Goal: Task Accomplishment & Management: Use online tool/utility

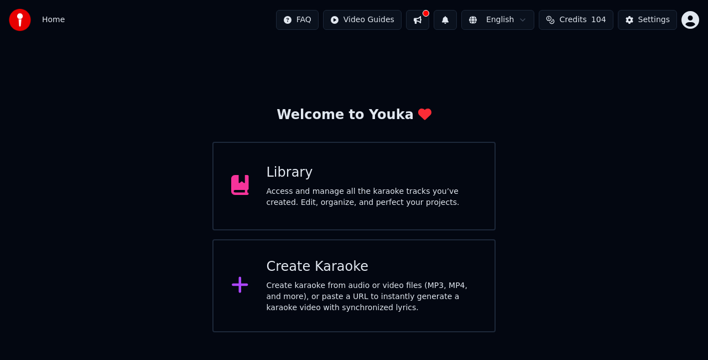
click at [355, 276] on div "Create Karaoke Create karaoke from audio or video files (MP3, MP4, and more), o…" at bounding box center [372, 285] width 211 height 55
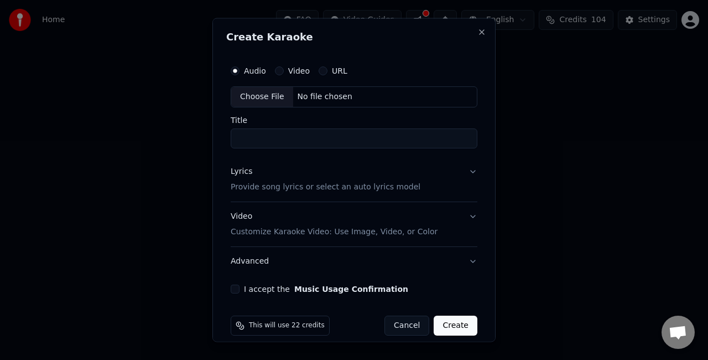
click at [273, 96] on div "Choose File" at bounding box center [262, 97] width 62 height 20
type input "**********"
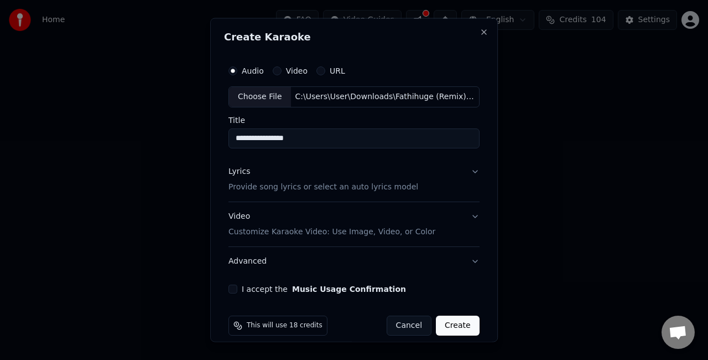
click at [270, 135] on input "**********" at bounding box center [354, 138] width 251 height 20
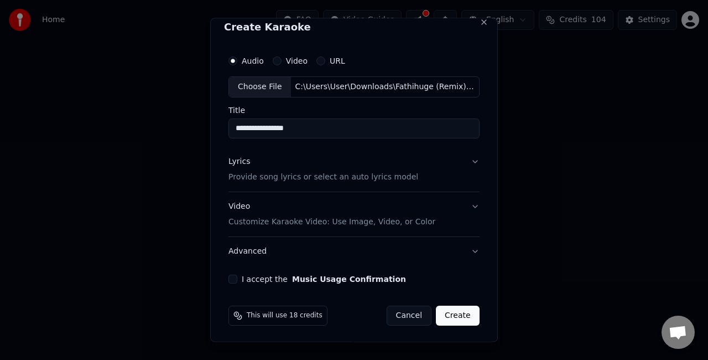
click at [464, 162] on button "Lyrics Provide song lyrics or select an auto lyrics model" at bounding box center [354, 169] width 251 height 44
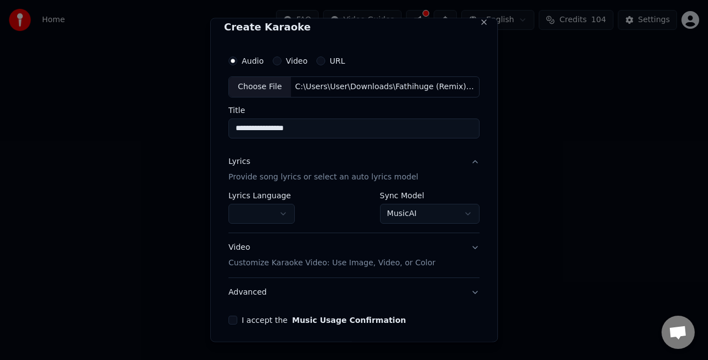
click at [415, 210] on body "**********" at bounding box center [354, 166] width 708 height 332
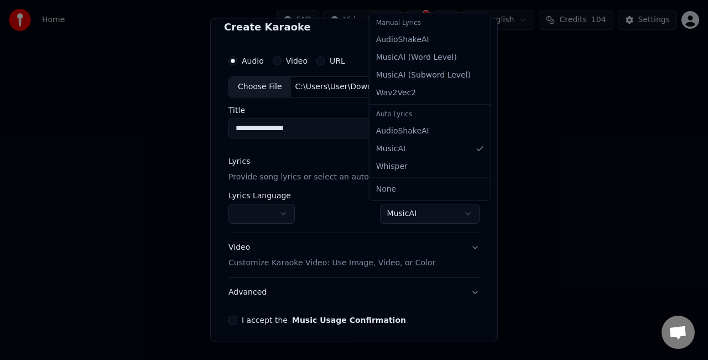
select select "**********"
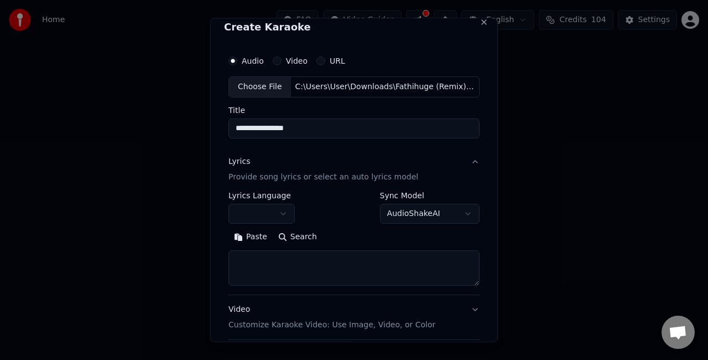
click at [269, 251] on textarea at bounding box center [354, 267] width 251 height 35
click at [257, 236] on button "Paste" at bounding box center [251, 236] width 44 height 18
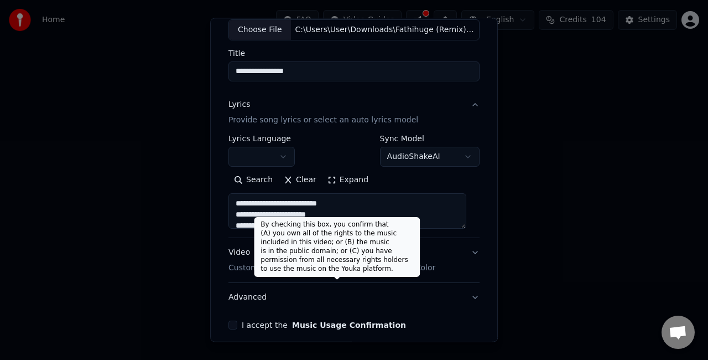
scroll to position [113, 0]
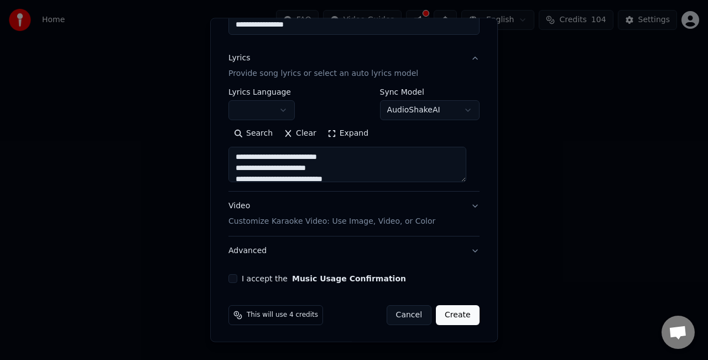
click at [464, 205] on button "Video Customize Karaoke Video: Use Image, Video, or Color" at bounding box center [354, 214] width 251 height 44
type textarea "**********"
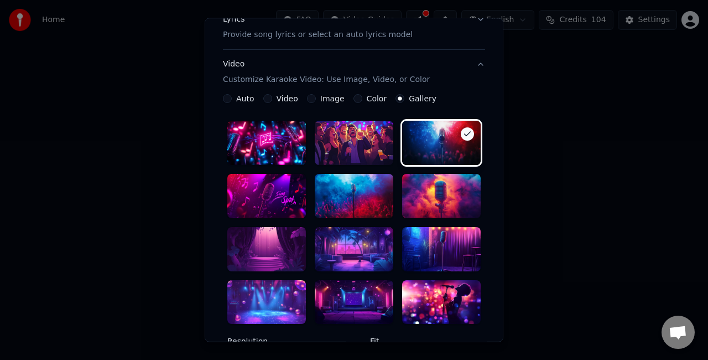
scroll to position [168, 0]
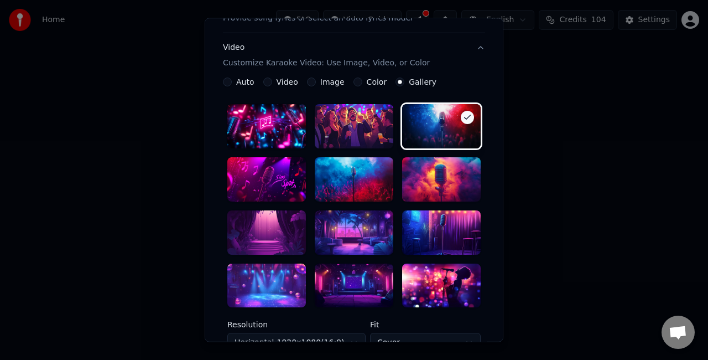
click at [356, 240] on div at bounding box center [354, 232] width 79 height 44
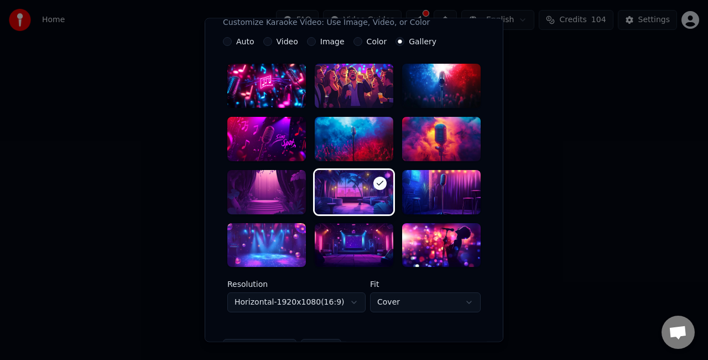
scroll to position [279, 0]
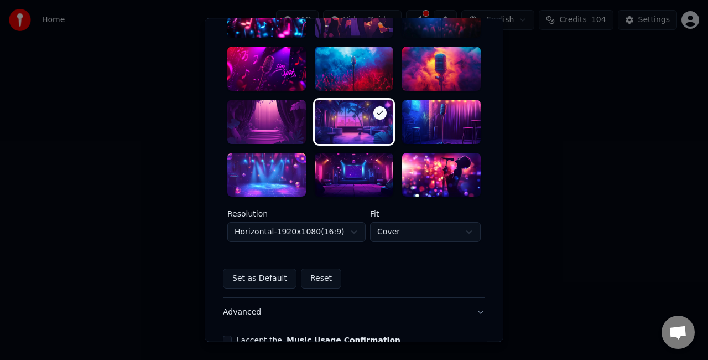
click at [338, 234] on body "**********" at bounding box center [354, 166] width 708 height 332
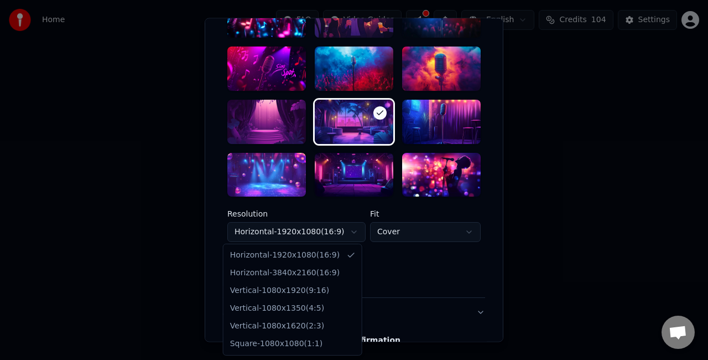
select select "*********"
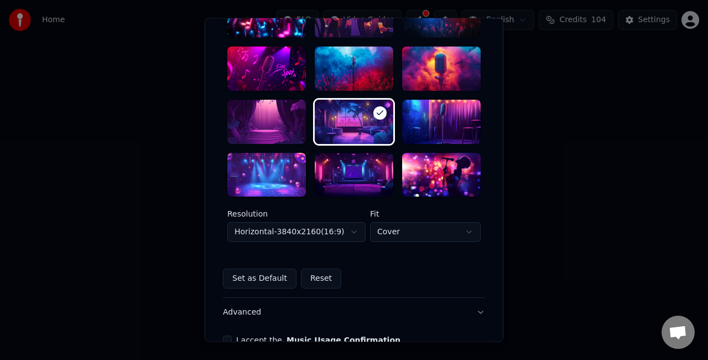
click at [407, 224] on body "**********" at bounding box center [354, 166] width 708 height 332
select select "****"
drag, startPoint x: 389, startPoint y: 273, endPoint x: 390, endPoint y: 286, distance: 12.2
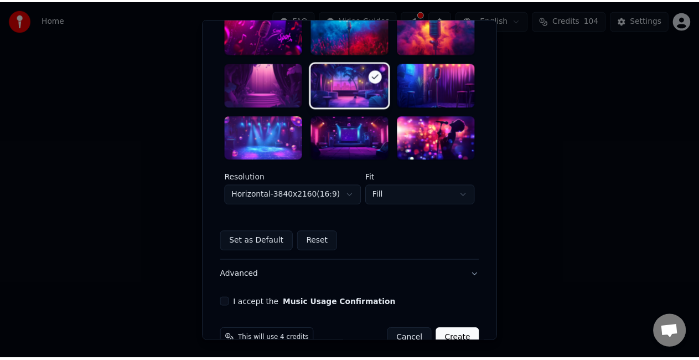
scroll to position [341, 0]
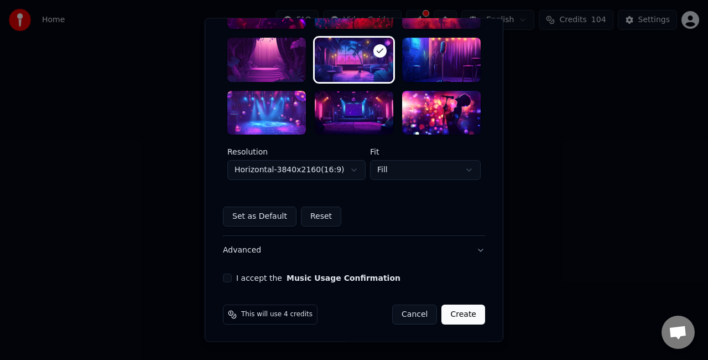
click at [223, 278] on button "I accept the Music Usage Confirmation" at bounding box center [227, 278] width 9 height 9
click at [457, 320] on button "Create" at bounding box center [464, 315] width 44 height 20
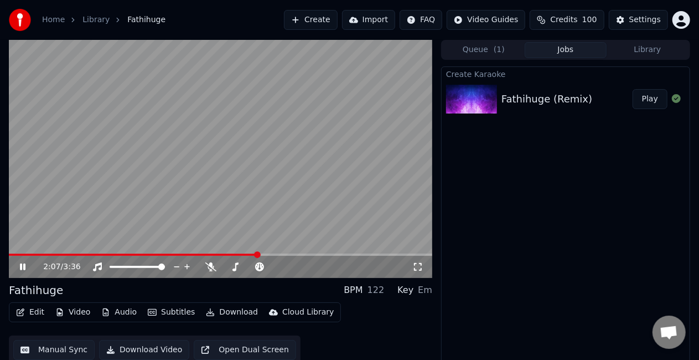
click at [50, 349] on button "Manual Sync" at bounding box center [53, 350] width 81 height 20
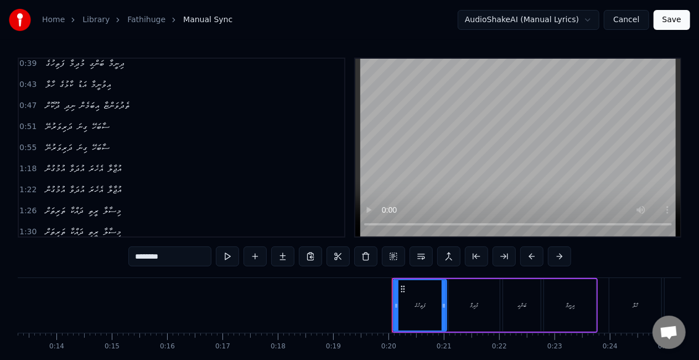
scroll to position [277, 0]
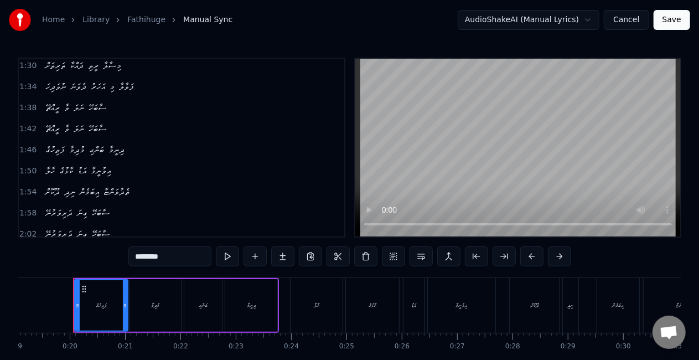
click at [111, 206] on span "ސާބަހޭ" at bounding box center [101, 212] width 20 height 13
type input "******"
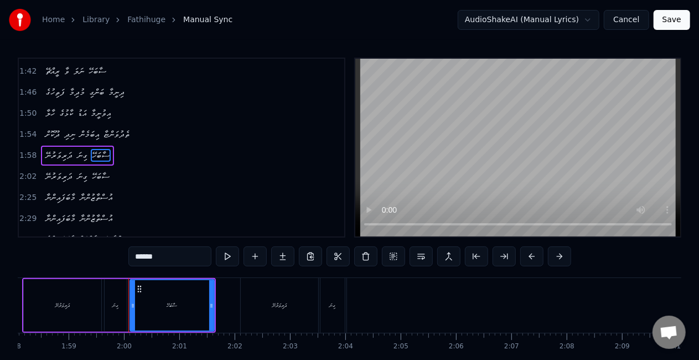
scroll to position [0, 6591]
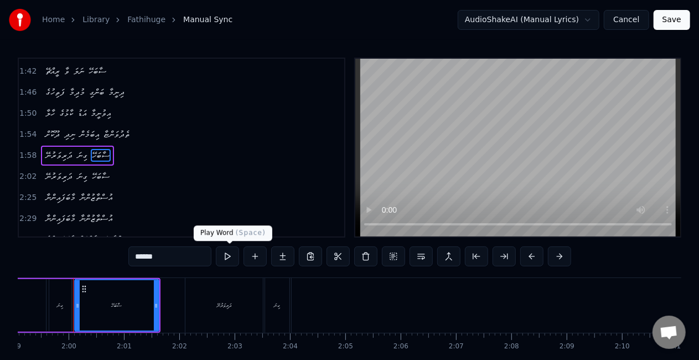
click at [226, 255] on button at bounding box center [227, 256] width 23 height 20
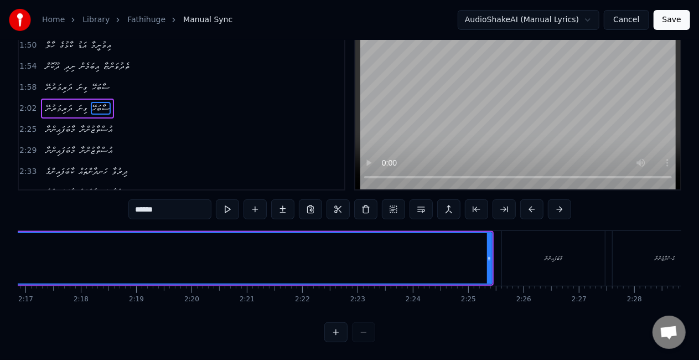
scroll to position [0, 7521]
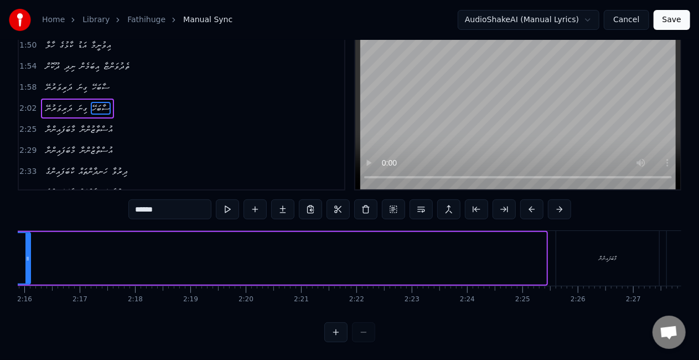
drag, startPoint x: 544, startPoint y: 264, endPoint x: 27, endPoint y: 264, distance: 517.0
click at [27, 264] on div at bounding box center [27, 258] width 4 height 50
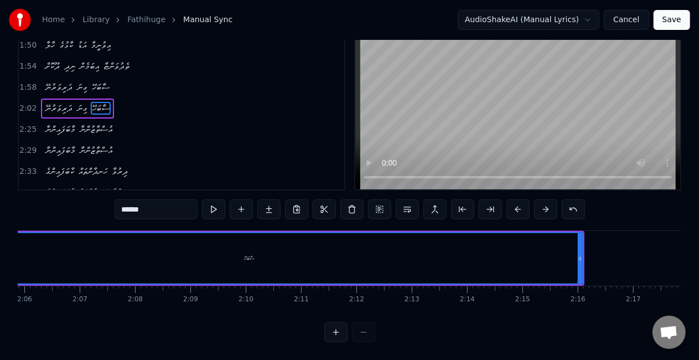
scroll to position [0, 6948]
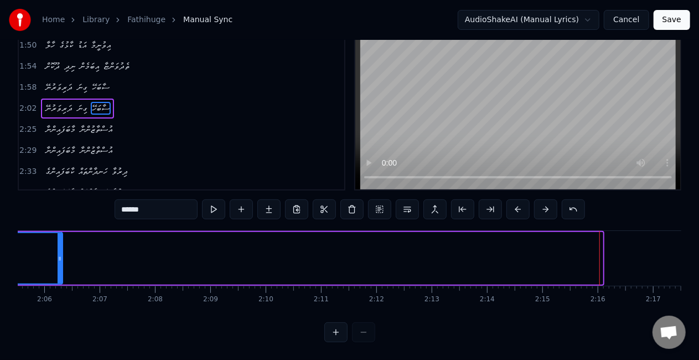
drag, startPoint x: 599, startPoint y: 250, endPoint x: 60, endPoint y: 241, distance: 539.2
click at [60, 241] on div at bounding box center [60, 258] width 4 height 50
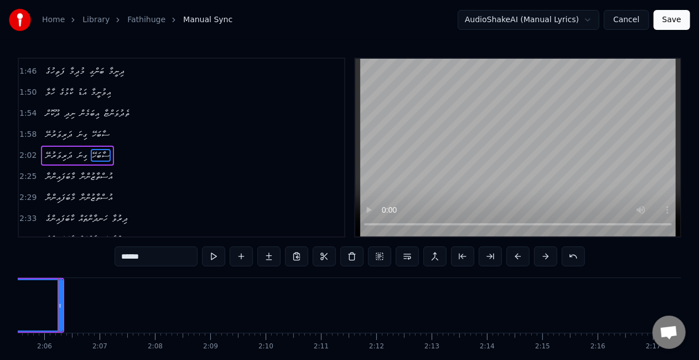
scroll to position [0, 6933]
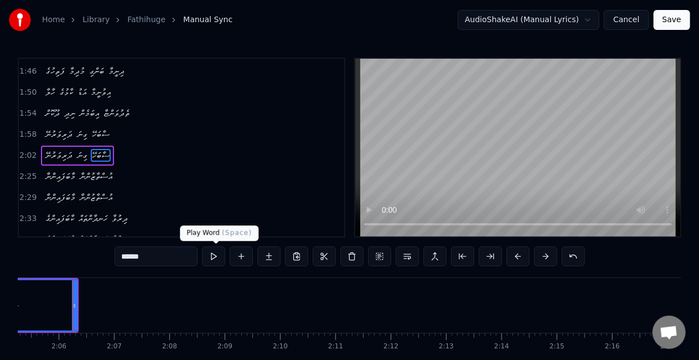
click at [208, 263] on button at bounding box center [213, 256] width 23 height 20
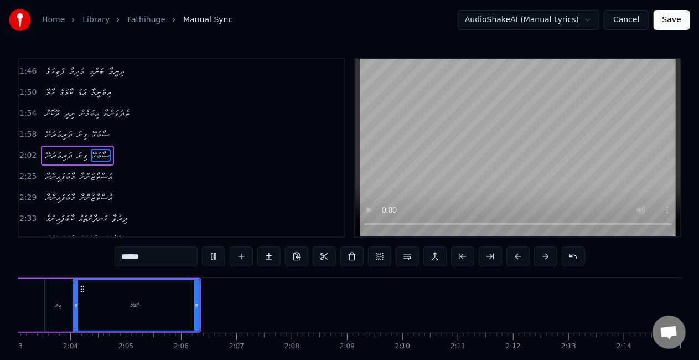
scroll to position [0, 6810]
click at [212, 256] on button at bounding box center [213, 256] width 23 height 20
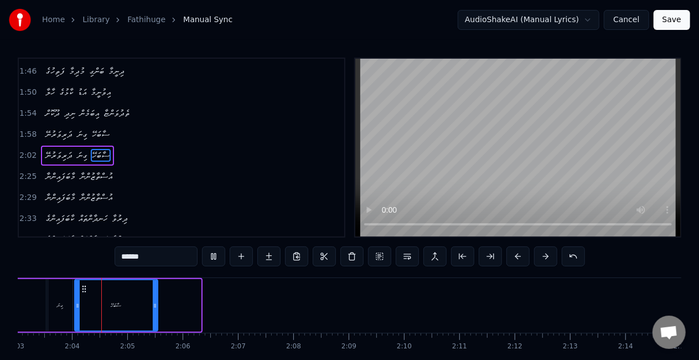
drag, startPoint x: 196, startPoint y: 303, endPoint x: 151, endPoint y: 295, distance: 46.7
click at [153, 296] on div at bounding box center [155, 305] width 4 height 50
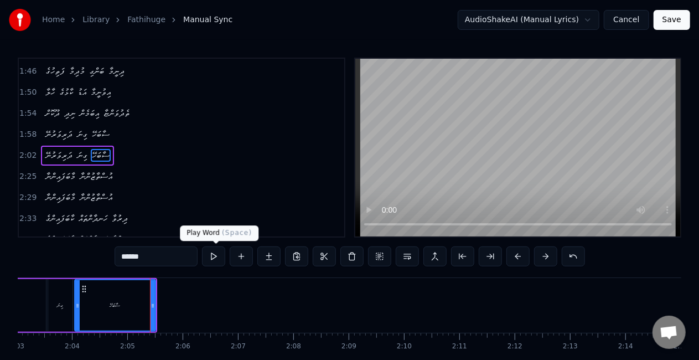
click at [213, 254] on button at bounding box center [213, 256] width 23 height 20
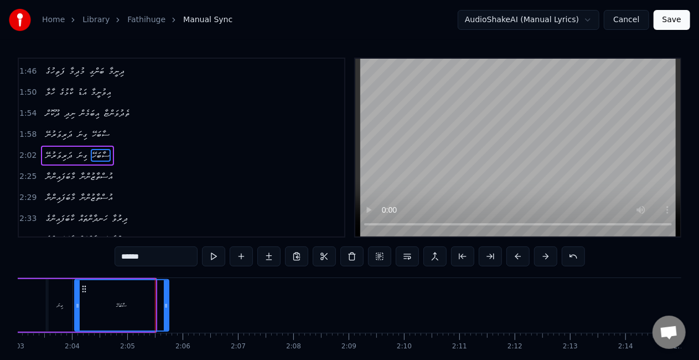
drag, startPoint x: 153, startPoint y: 302, endPoint x: 169, endPoint y: 298, distance: 17.2
click at [167, 302] on icon at bounding box center [166, 305] width 4 height 9
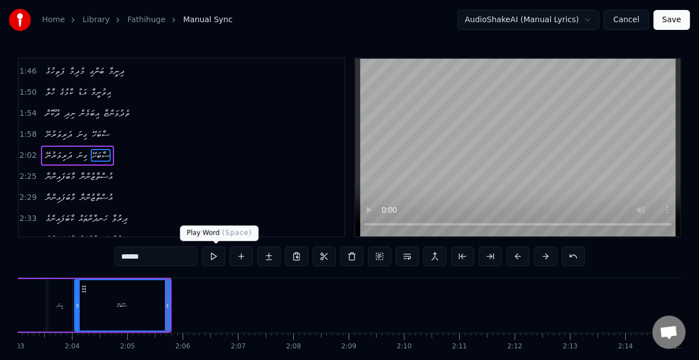
click at [219, 253] on button at bounding box center [213, 256] width 23 height 20
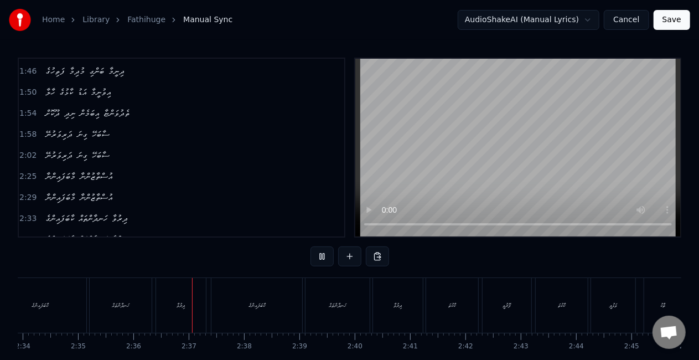
scroll to position [0, 8610]
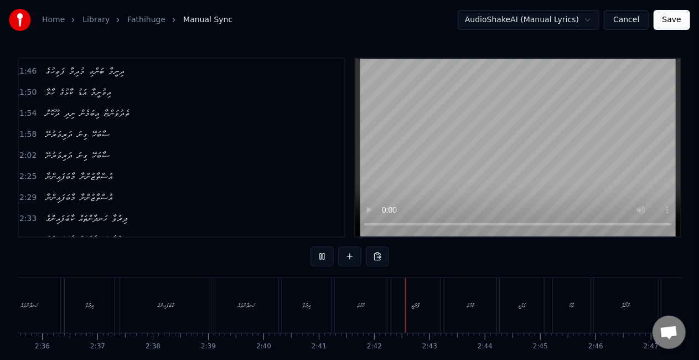
click at [666, 15] on button "Save" at bounding box center [672, 20] width 37 height 20
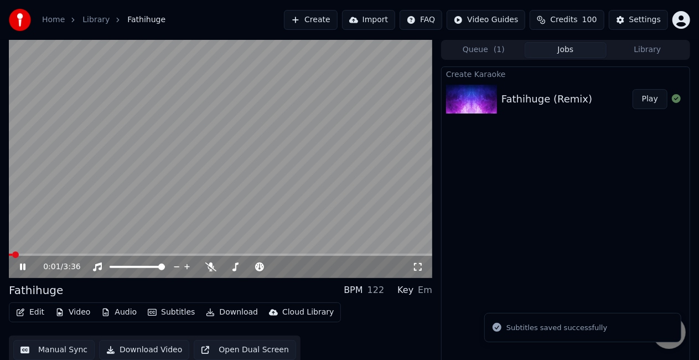
click at [155, 254] on span at bounding box center [220, 255] width 423 height 2
click at [193, 256] on span at bounding box center [220, 255] width 423 height 2
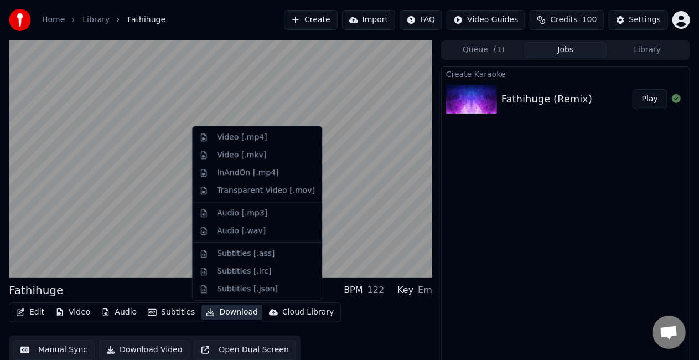
click at [224, 312] on button "Download" at bounding box center [231, 311] width 61 height 15
click at [245, 140] on div "Video [.mp4]" at bounding box center [242, 137] width 50 height 11
